Goal: Transaction & Acquisition: Subscribe to service/newsletter

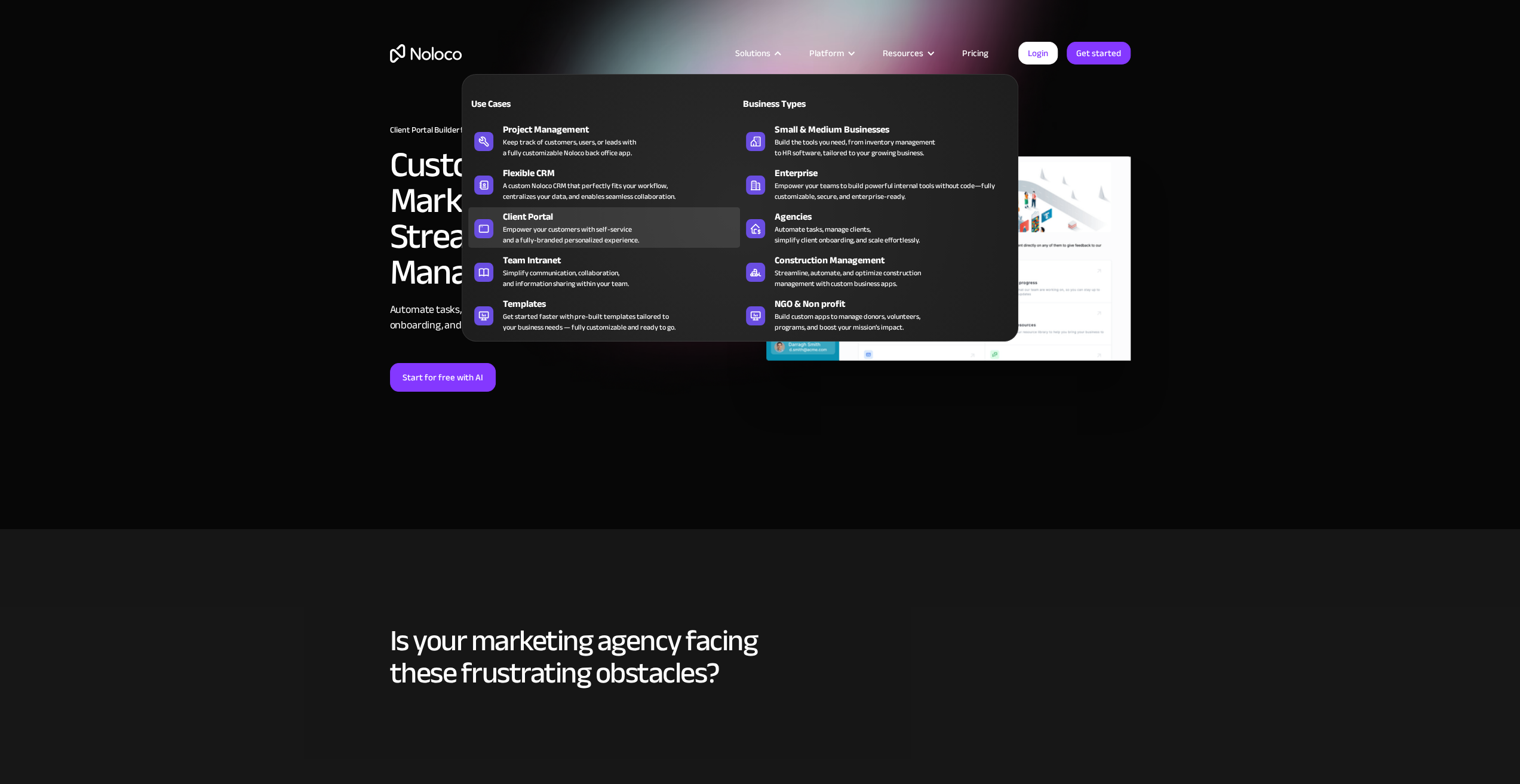
click at [590, 234] on div "Empower your customers with self-service and a fully-branded personalized exper…" at bounding box center [570, 235] width 136 height 22
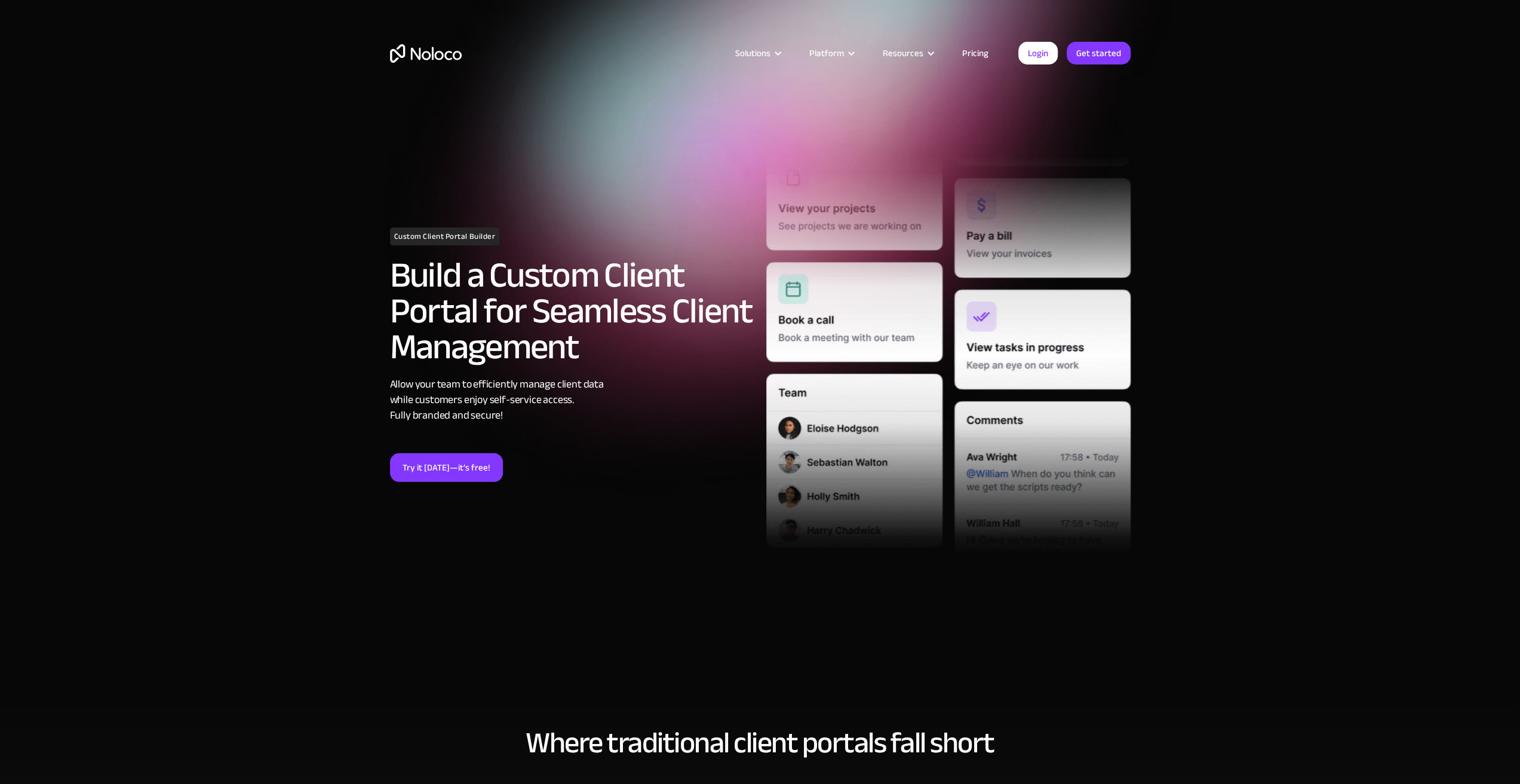
drag, startPoint x: 357, startPoint y: 380, endPoint x: 590, endPoint y: 101, distance: 363.5
click at [462, 468] on link "Try it [DATE]—it’s free!" at bounding box center [446, 468] width 112 height 29
